Goal: Browse casually: Explore the website without a specific task or goal

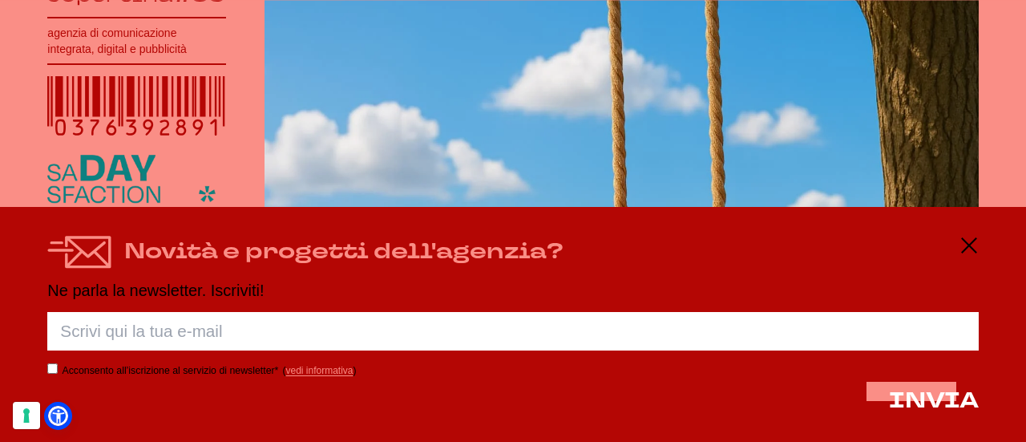
scroll to position [385, 0]
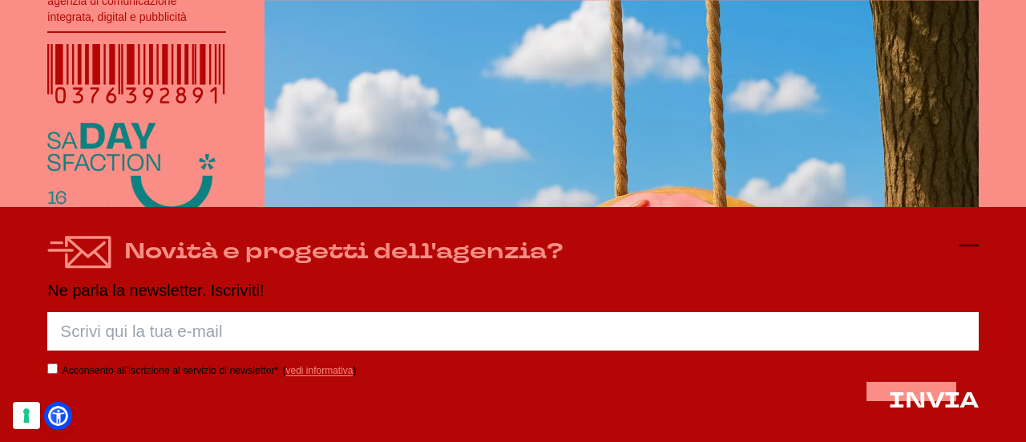
click at [970, 248] on icon at bounding box center [969, 245] width 19 height 19
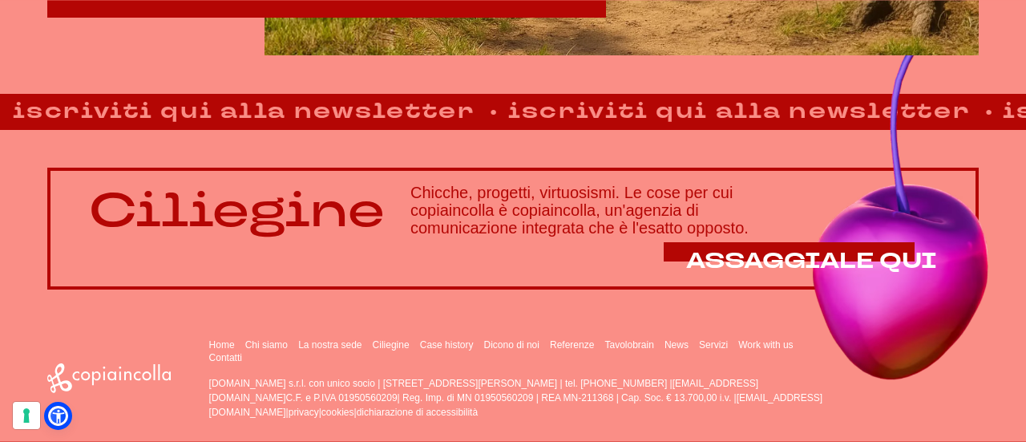
scroll to position [1042, 0]
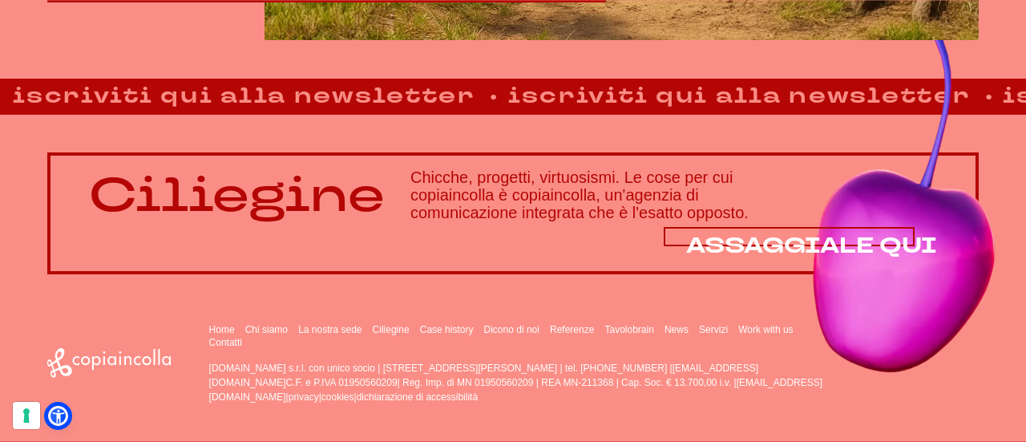
click at [883, 237] on span "ASSAGGIALE QUI" at bounding box center [811, 246] width 251 height 30
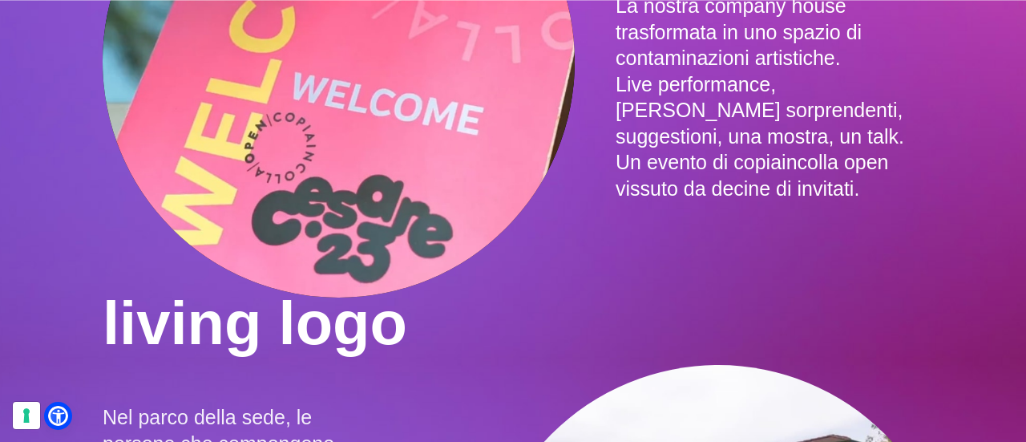
scroll to position [1957, 0]
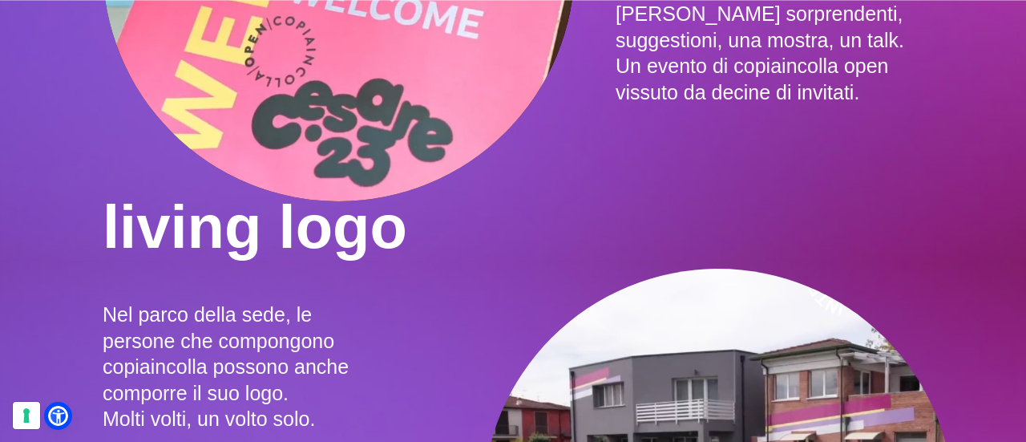
click at [725, 184] on div "living logo Nel parco della sede, le persone che compongono copiaincolla posson…" at bounding box center [513, 307] width 821 height 246
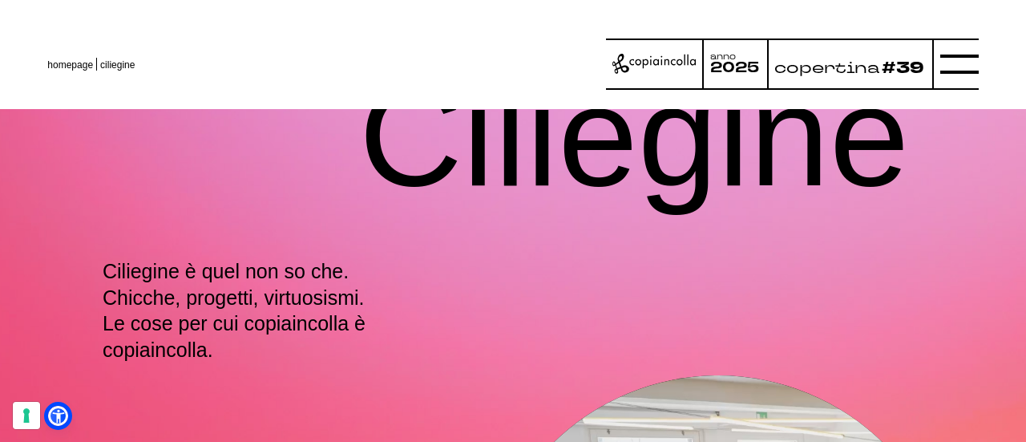
scroll to position [0, 0]
click at [957, 64] on line at bounding box center [960, 64] width 38 height 0
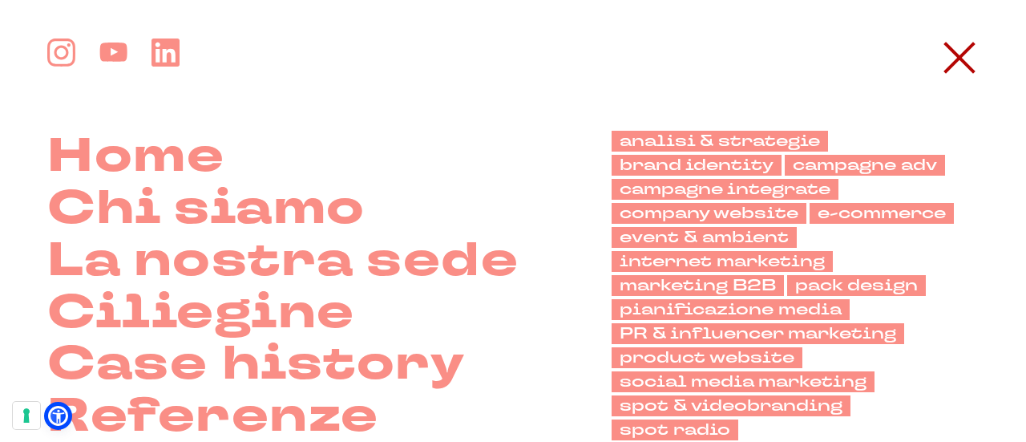
click at [957, 65] on icon at bounding box center [960, 57] width 38 height 38
